Goal: Task Accomplishment & Management: Manage account settings

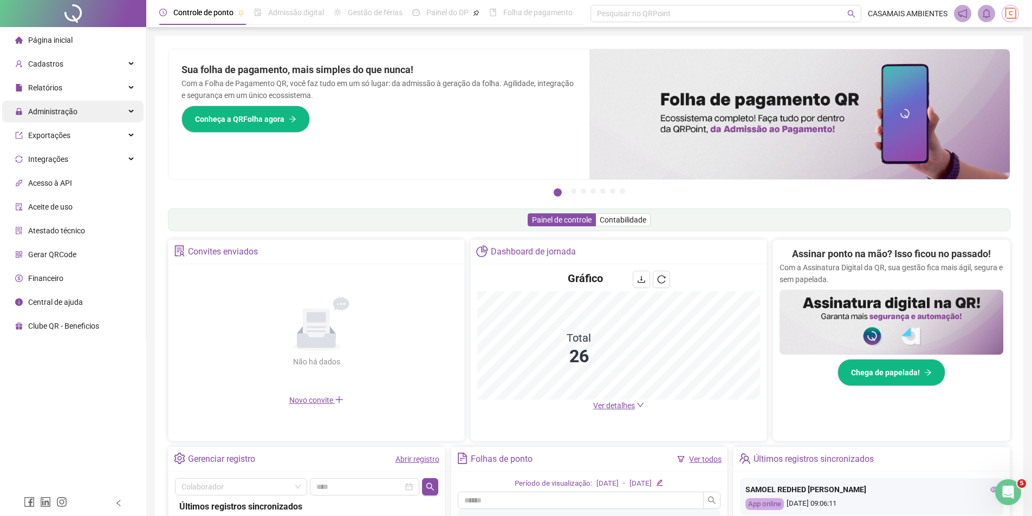
click at [62, 109] on span "Administração" at bounding box center [52, 111] width 49 height 9
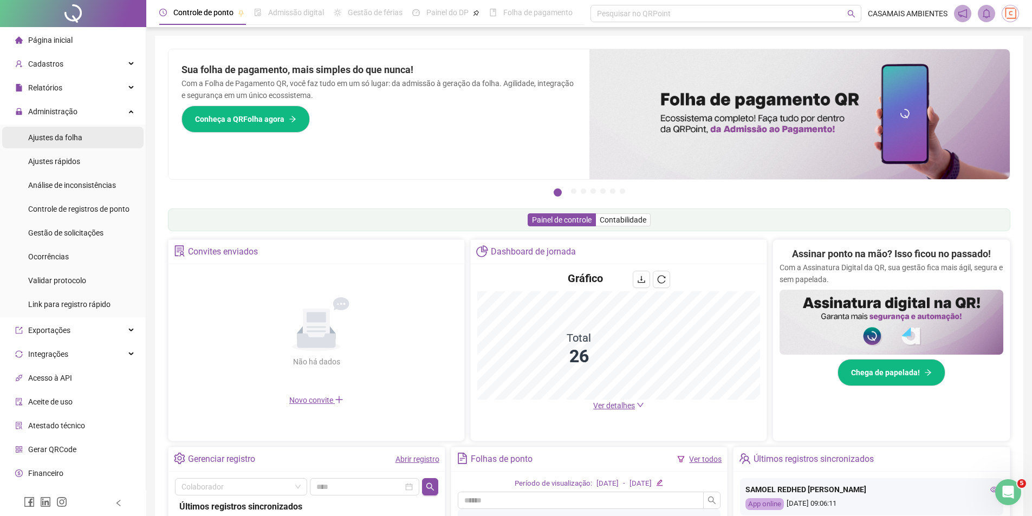
click at [65, 141] on span "Ajustes da folha" at bounding box center [55, 137] width 54 height 9
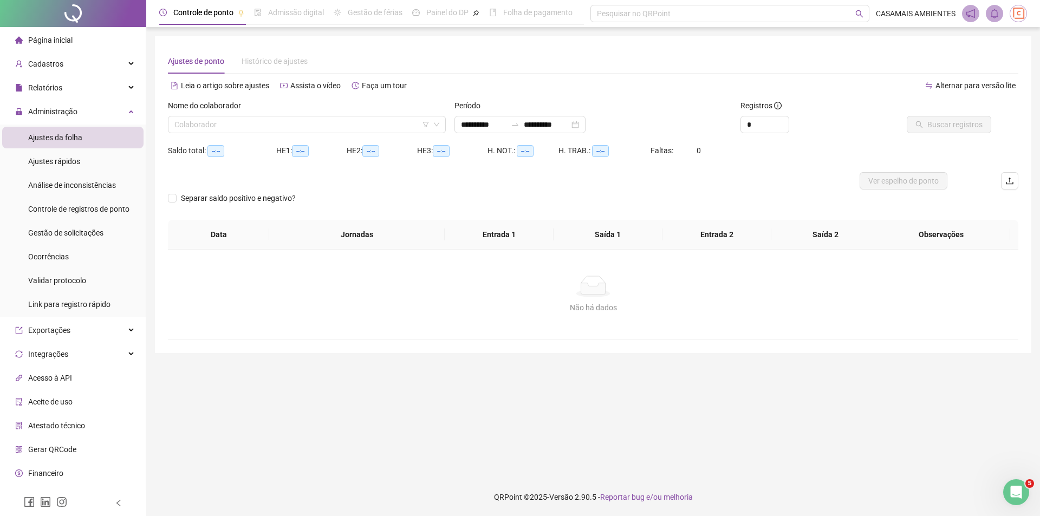
type input "**********"
click at [298, 115] on div "Nome do colaborador" at bounding box center [307, 108] width 278 height 16
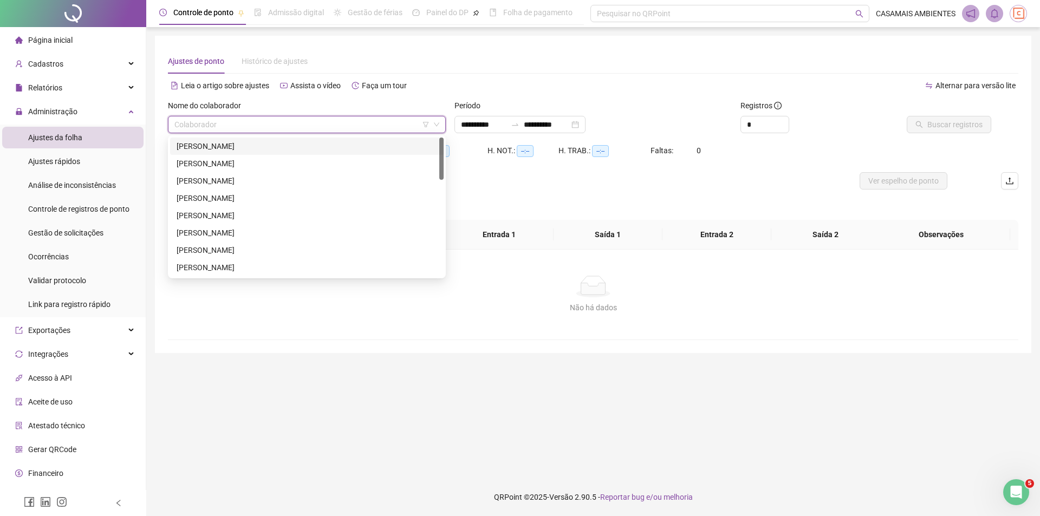
click at [301, 119] on input "search" at bounding box center [301, 124] width 255 height 16
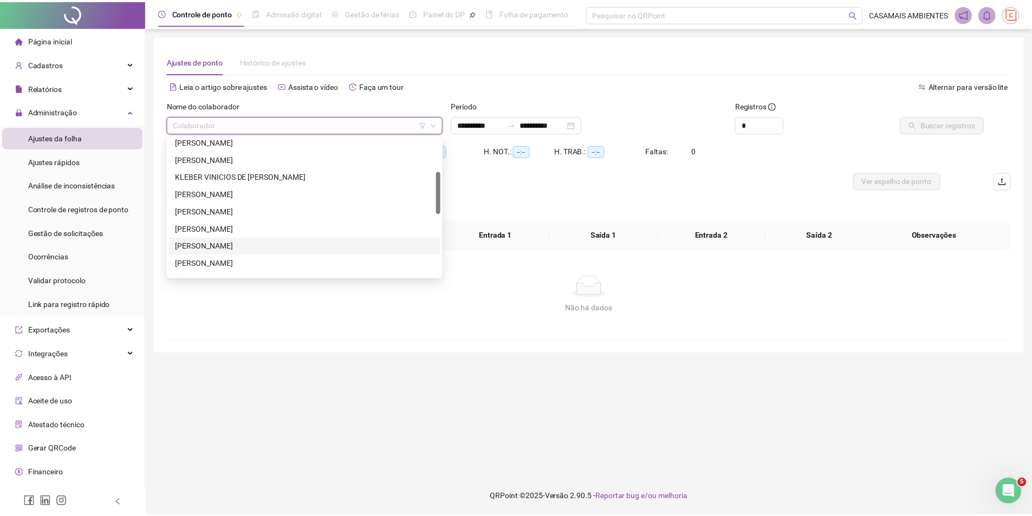
scroll to position [217, 0]
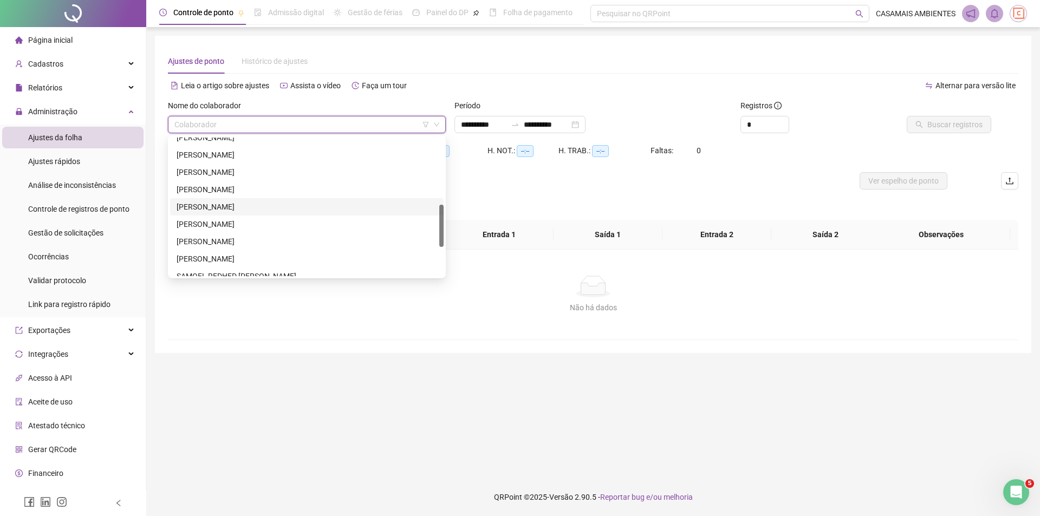
click at [214, 211] on div "[PERSON_NAME]" at bounding box center [307, 207] width 260 height 12
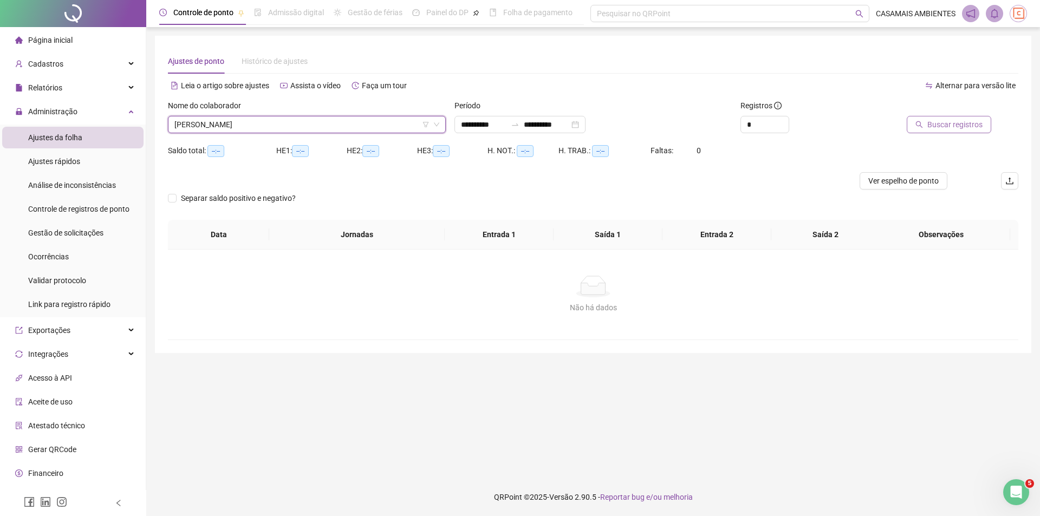
click at [967, 125] on span "Buscar registros" at bounding box center [954, 125] width 55 height 12
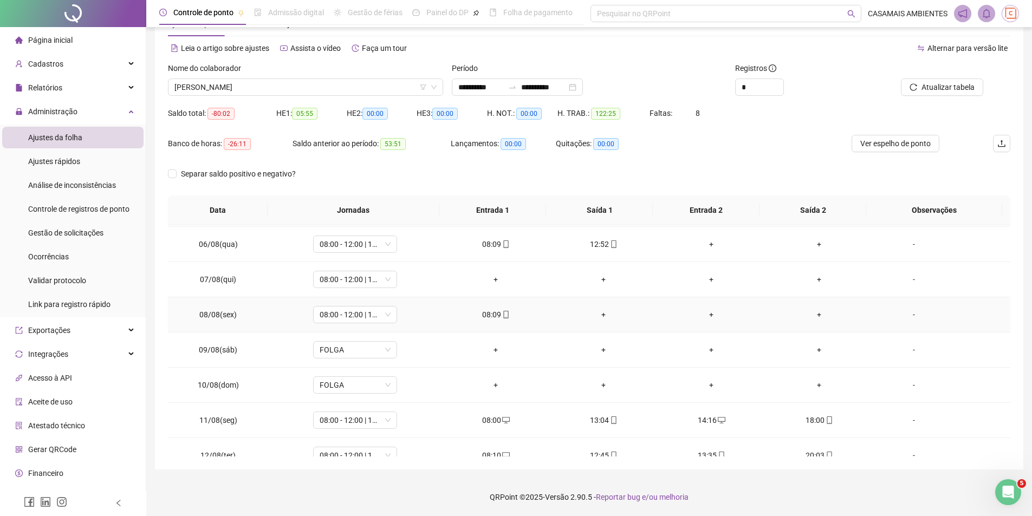
scroll to position [860, 0]
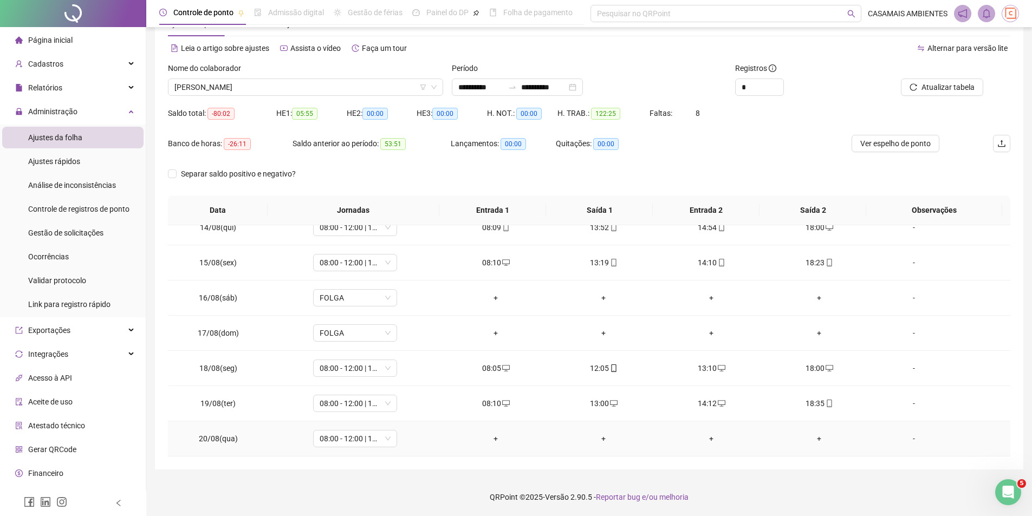
click at [491, 439] on div "+" at bounding box center [496, 439] width 90 height 12
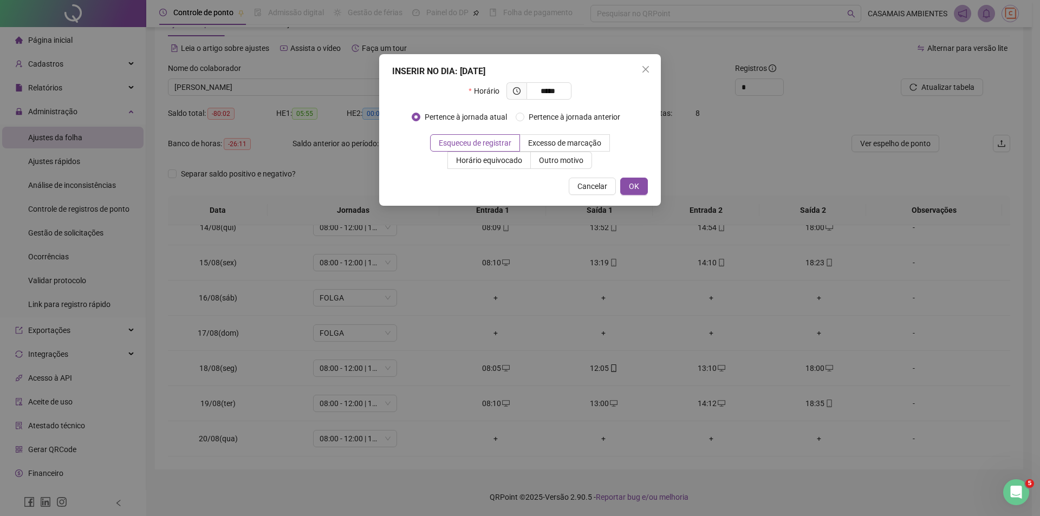
type input "*****"
click at [632, 177] on div "INSERIR NO DIA : [DATE] Horário ***** Pertence à jornada atual Pertence à jorna…" at bounding box center [520, 130] width 282 height 152
click at [635, 186] on span "OK" at bounding box center [634, 186] width 10 height 12
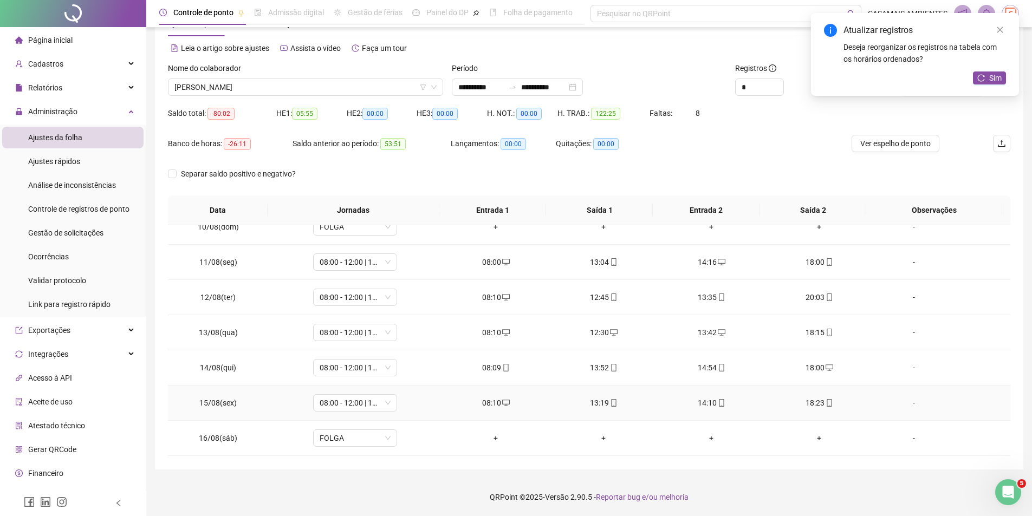
scroll to position [698, 0]
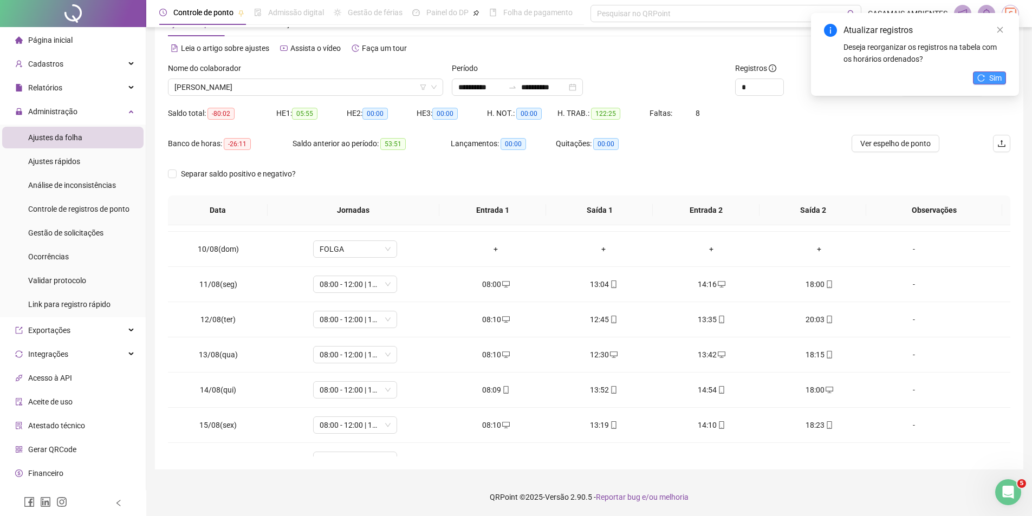
click at [981, 75] on icon "reload" at bounding box center [981, 78] width 8 height 8
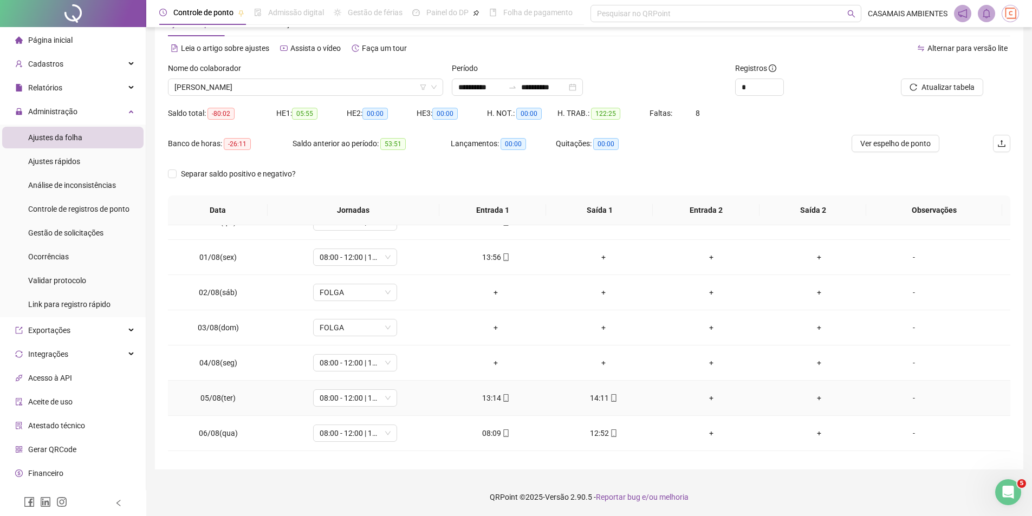
scroll to position [318, 0]
